Goal: Entertainment & Leisure: Consume media (video, audio)

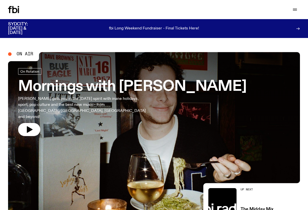
click at [11, 9] on icon at bounding box center [10, 9] width 4 height 7
click at [14, 0] on div "Schedule Explore Read Volunteer Newsletter Support Us" at bounding box center [154, 9] width 308 height 19
click at [296, 10] on icon "button" at bounding box center [295, 10] width 4 height 0
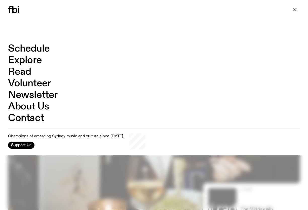
click at [34, 51] on link "Schedule" at bounding box center [29, 49] width 42 height 10
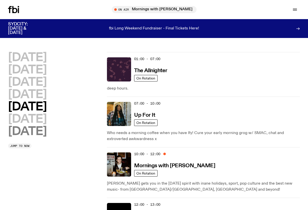
click at [38, 130] on h2 "[DATE]" at bounding box center [27, 131] width 39 height 11
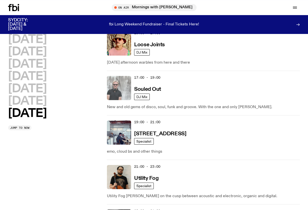
scroll to position [385, 0]
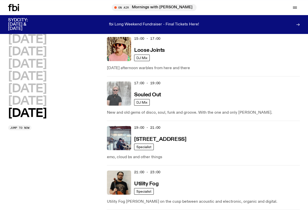
click at [120, 99] on img at bounding box center [119, 94] width 24 height 24
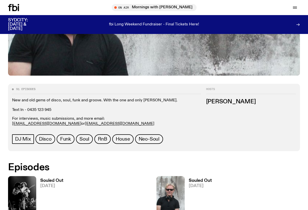
scroll to position [166, 0]
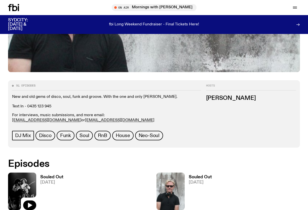
click at [28, 190] on img at bounding box center [22, 192] width 28 height 38
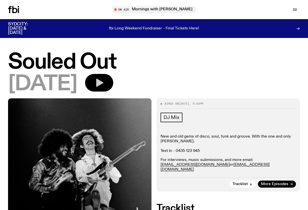
click at [113, 81] on button "button" at bounding box center [99, 83] width 28 height 18
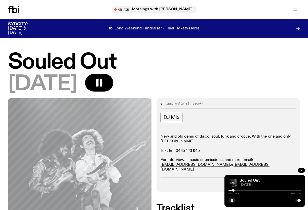
click at [233, 201] on rect "button" at bounding box center [233, 201] width 1 height 3
